Goal: Find specific page/section: Find specific page/section

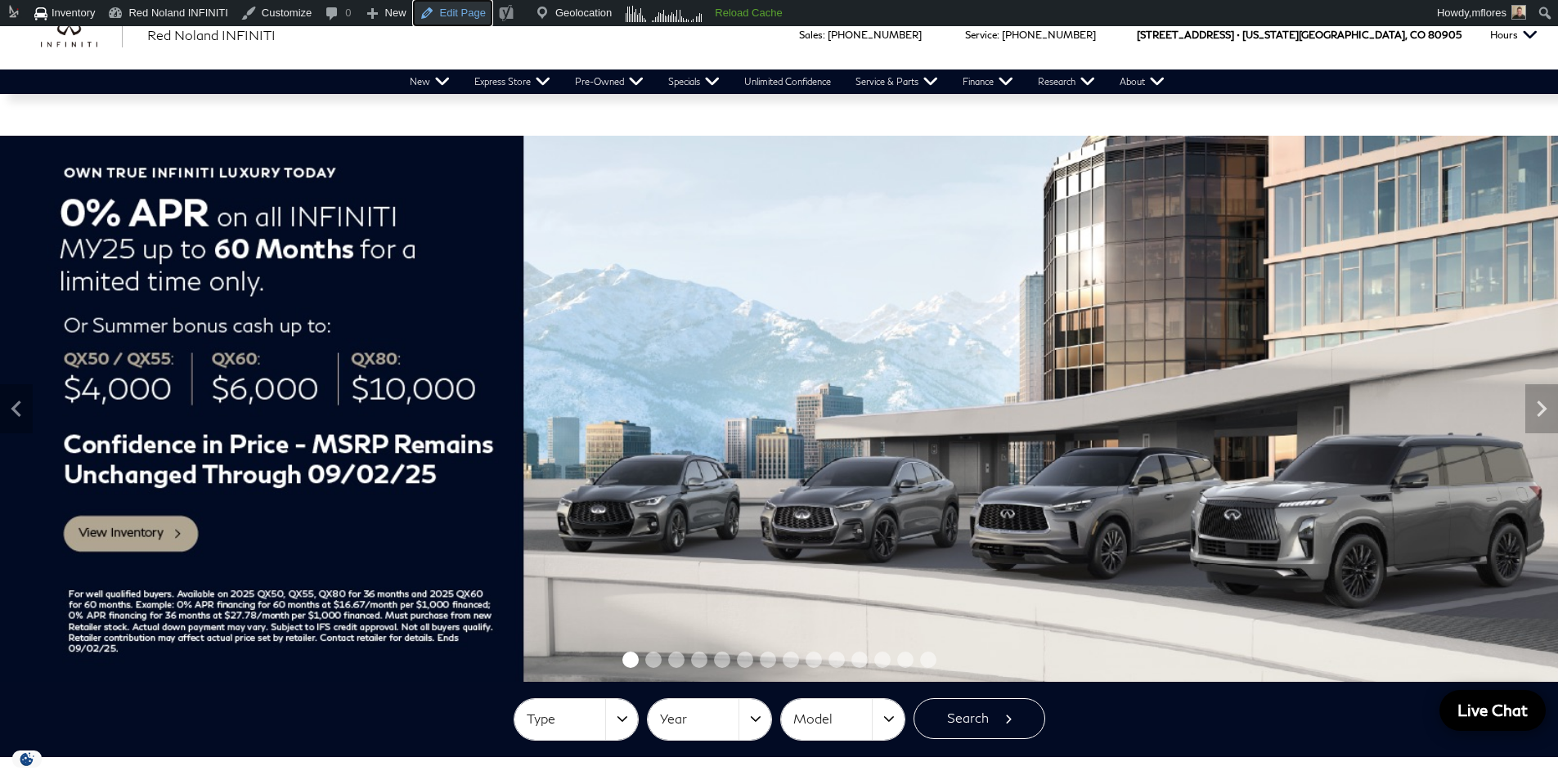
click at [460, 16] on link "Edit Page" at bounding box center [453, 13] width 79 height 27
